Goal: Information Seeking & Learning: Learn about a topic

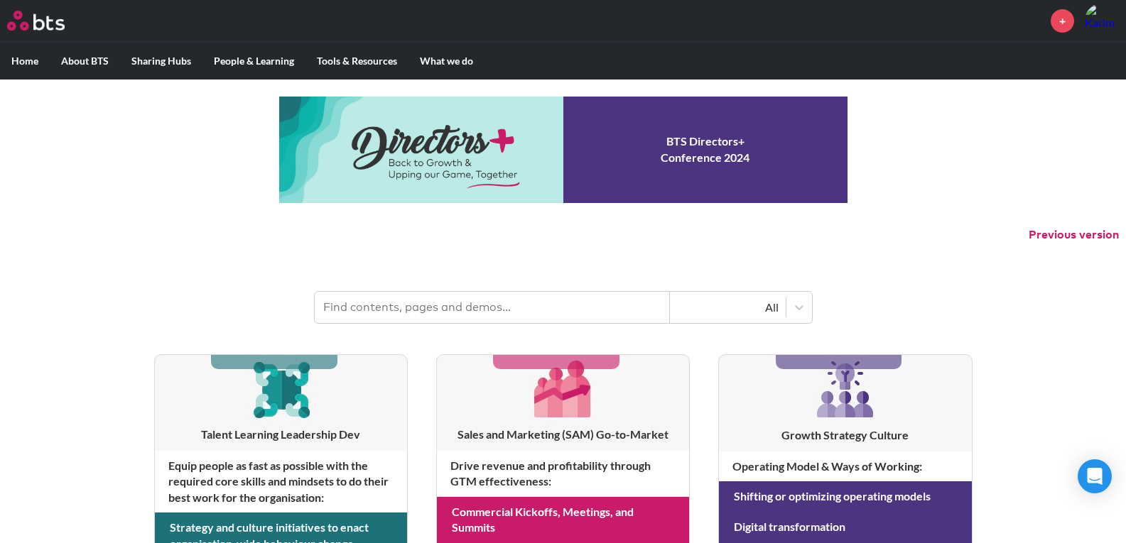
click at [523, 308] on input "text" at bounding box center [492, 307] width 355 height 31
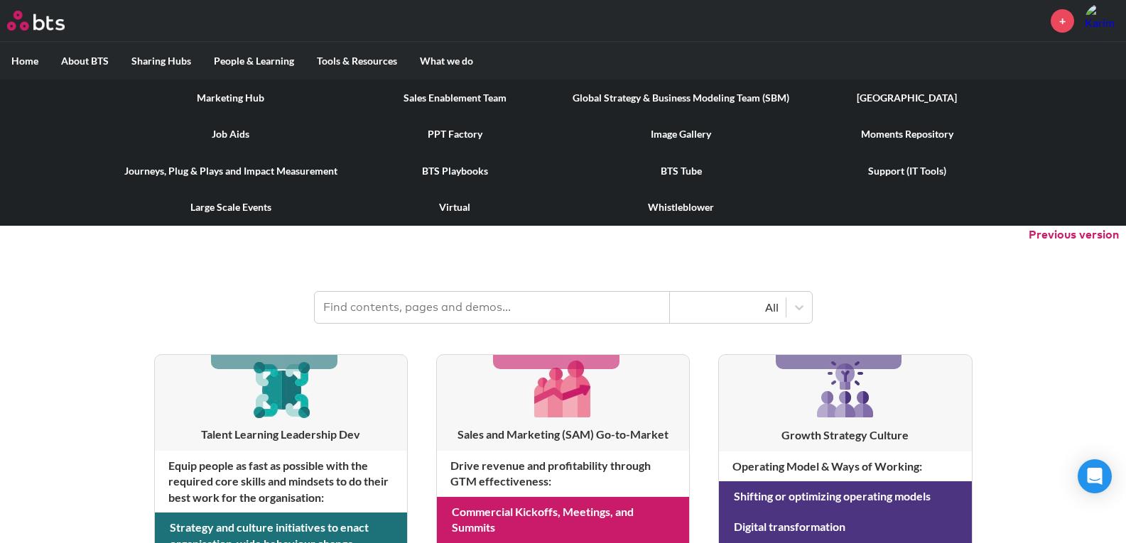
click at [461, 207] on link "Virtual" at bounding box center [455, 207] width 213 height 37
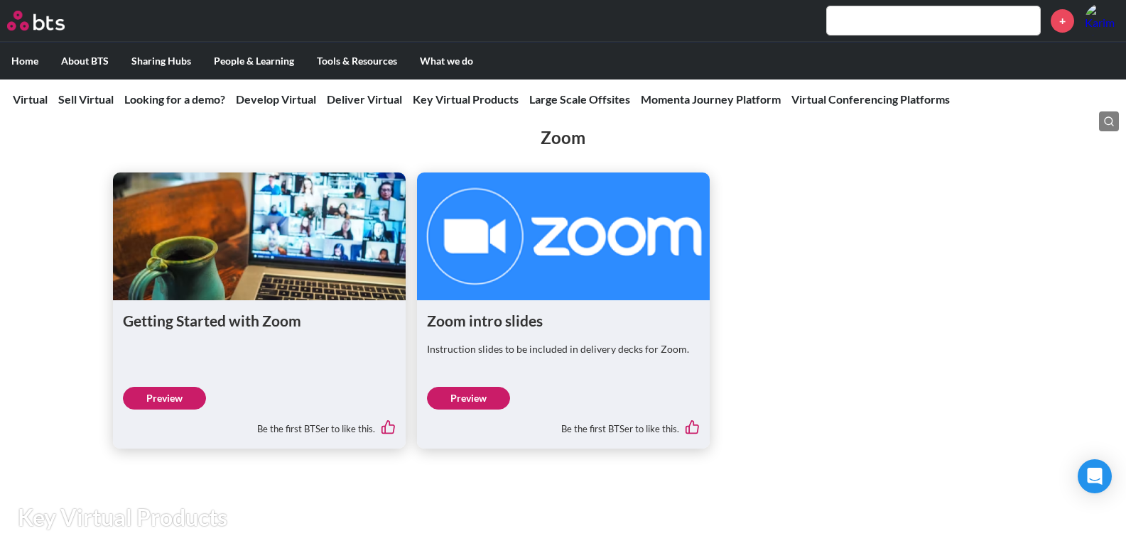
scroll to position [2628, 0]
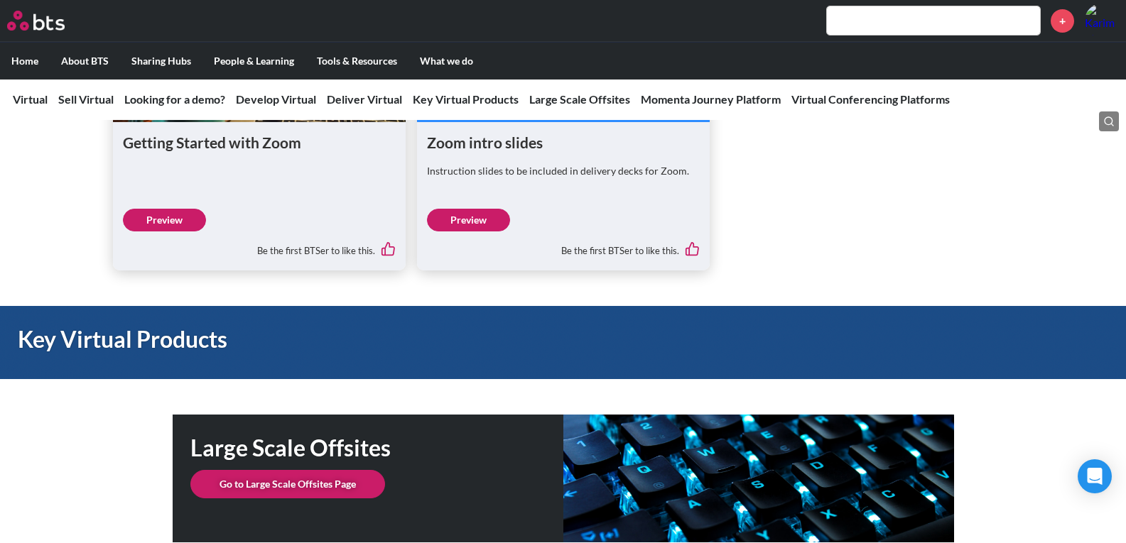
click at [953, 18] on input "text" at bounding box center [933, 20] width 213 height 28
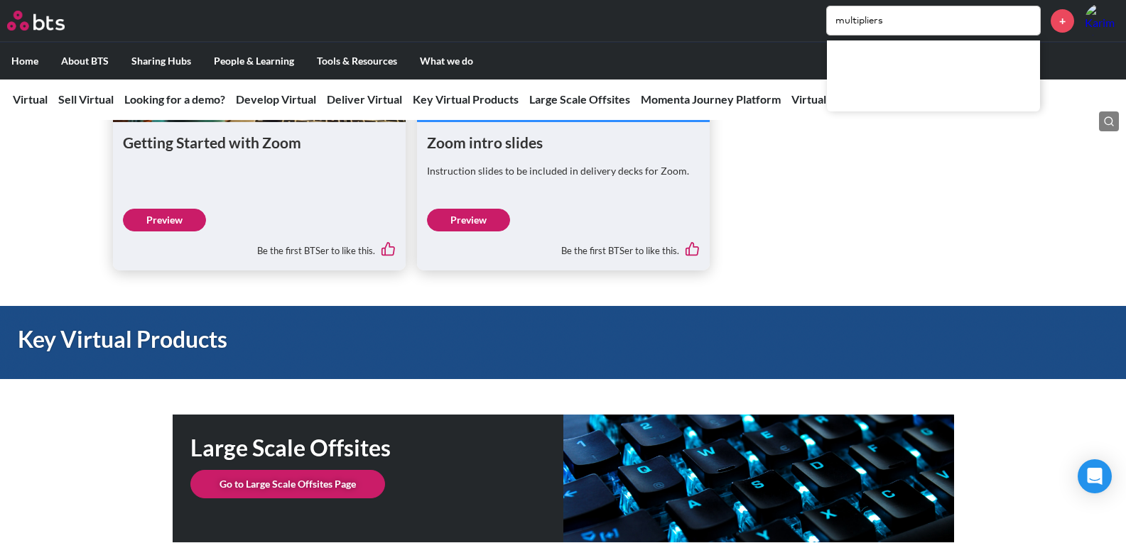
type input "multipliers"
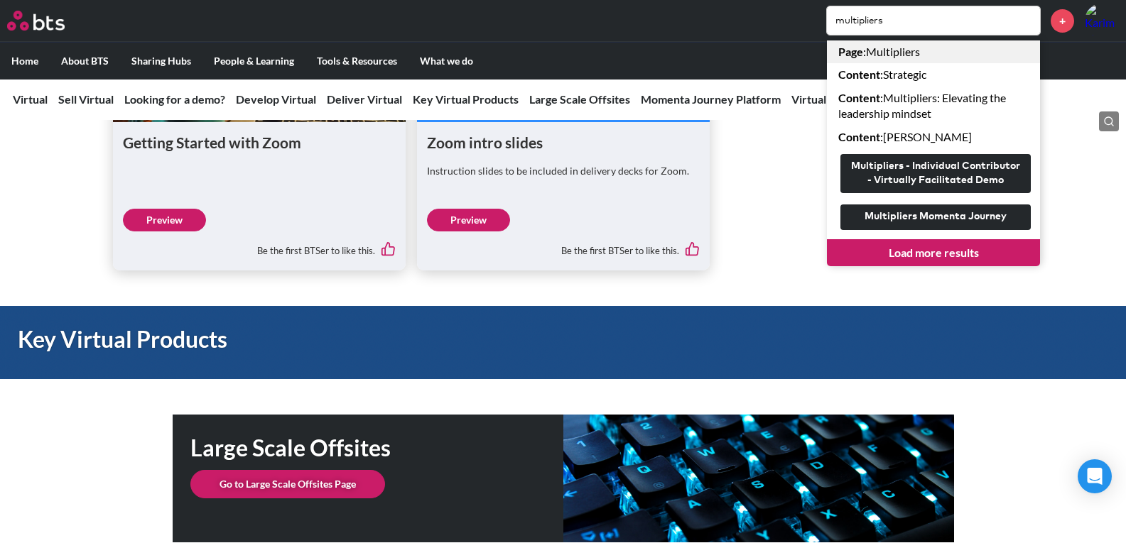
click at [884, 52] on link "Page : Multipliers" at bounding box center [933, 51] width 213 height 23
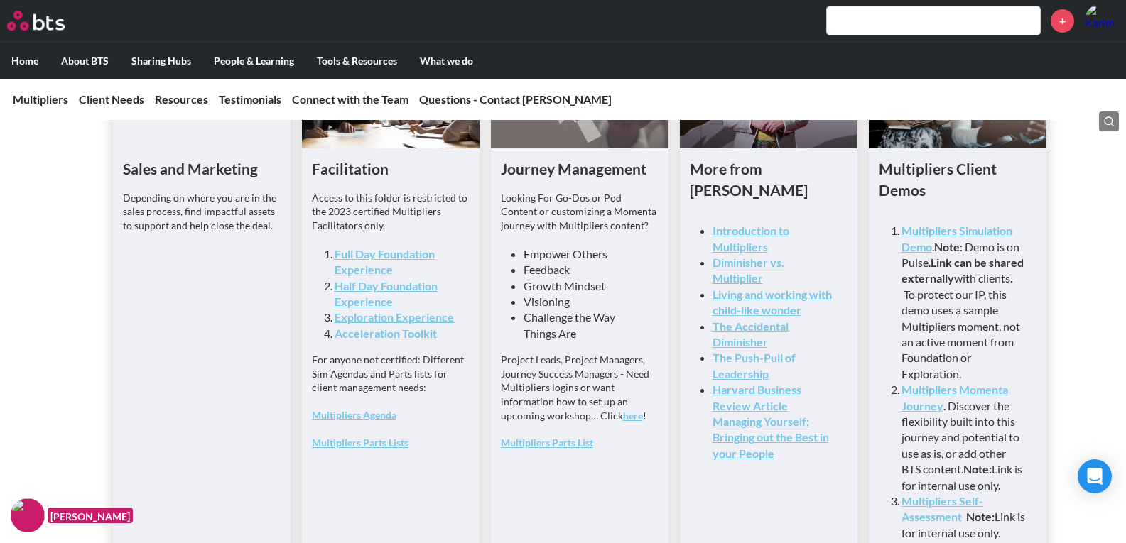
scroll to position [3711, 0]
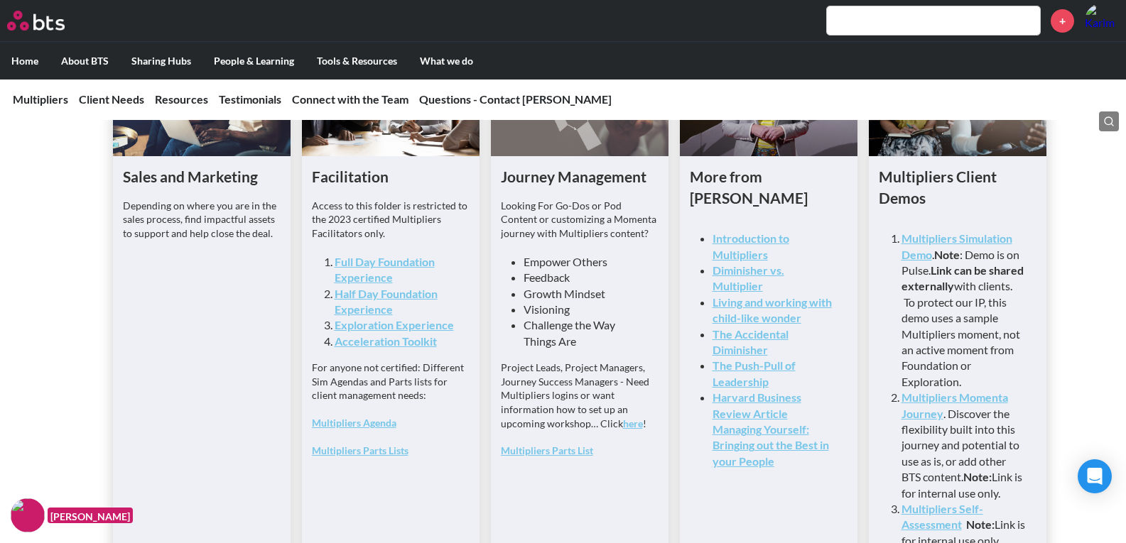
click at [378, 284] on link "Full Day Foundation Experience" at bounding box center [385, 269] width 100 height 29
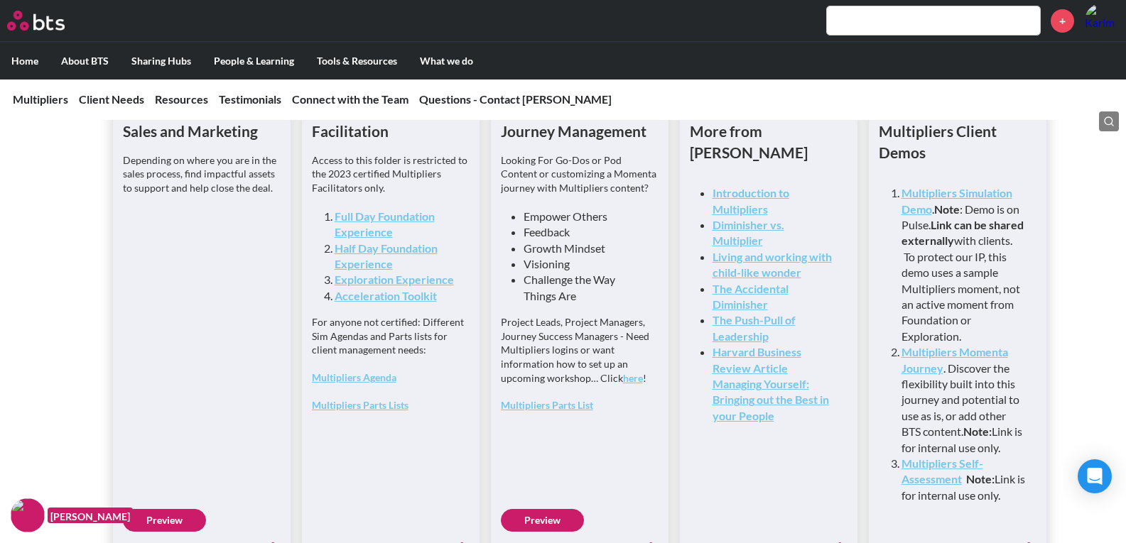
scroll to position [3782, 0]
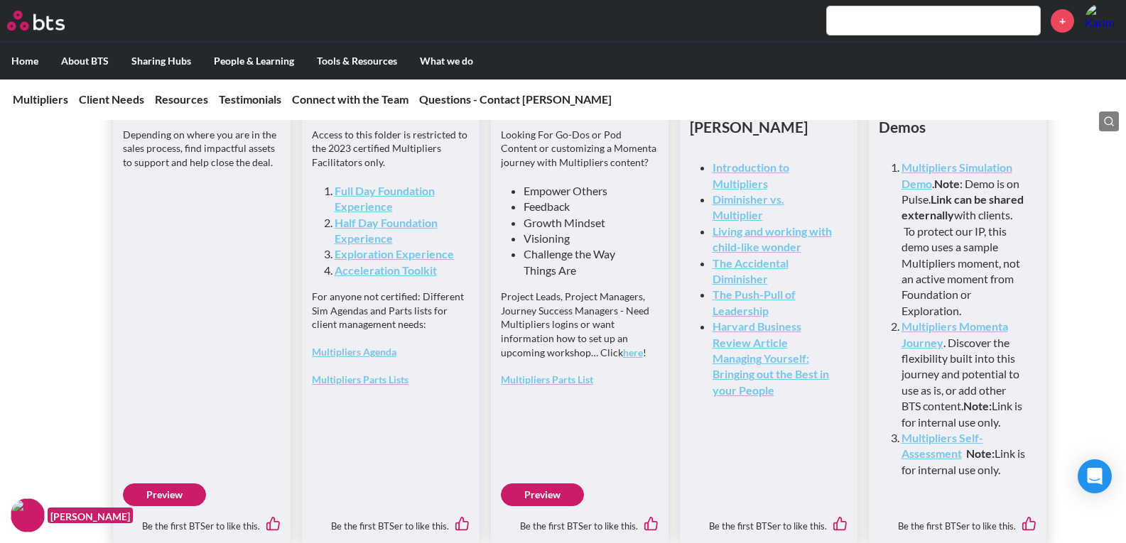
click at [636, 359] on link "here" at bounding box center [633, 353] width 20 height 12
